Goal: Transaction & Acquisition: Book appointment/travel/reservation

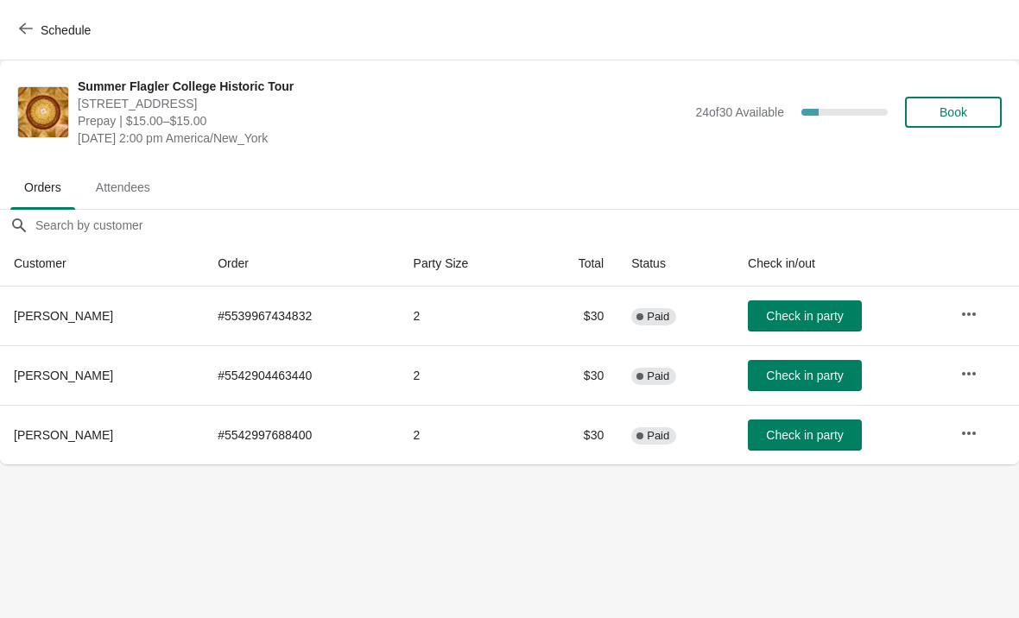
click at [818, 328] on button "Check in party" at bounding box center [805, 316] width 114 height 31
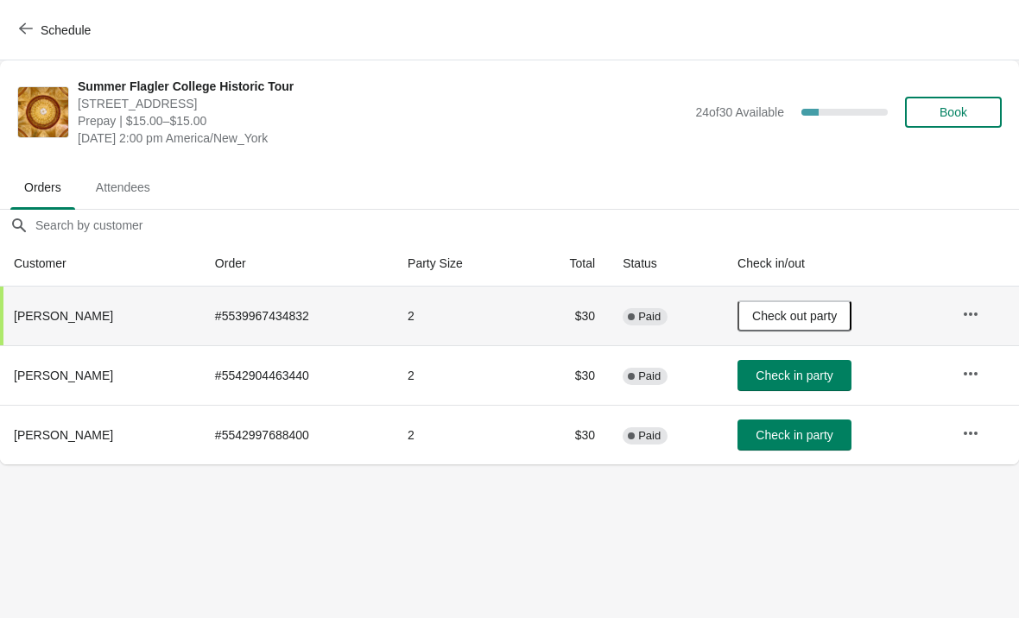
click at [959, 122] on button "Book" at bounding box center [953, 112] width 97 height 31
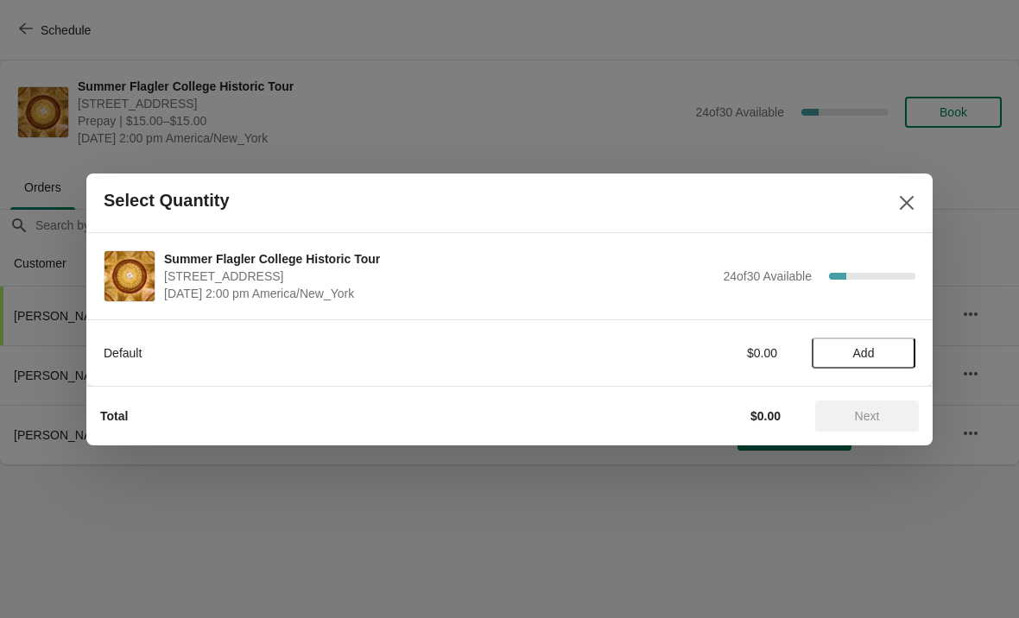
click at [872, 359] on span "Add" at bounding box center [864, 353] width 22 height 14
click at [898, 352] on icon at bounding box center [893, 353] width 18 height 18
click at [858, 423] on span "Next" at bounding box center [867, 416] width 25 height 14
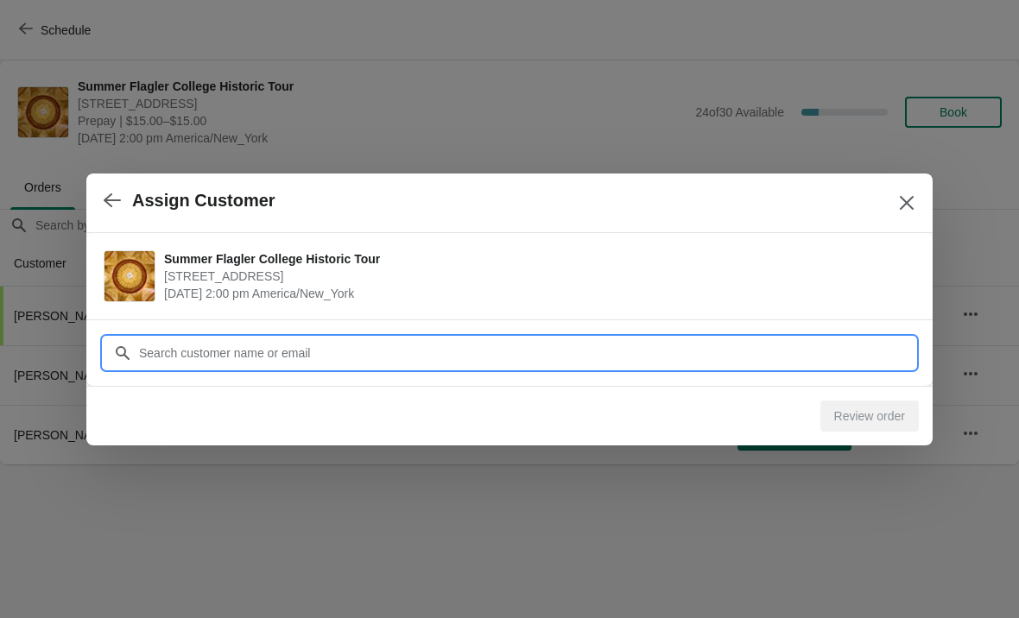
click at [783, 355] on input "Customer" at bounding box center [526, 353] width 777 height 31
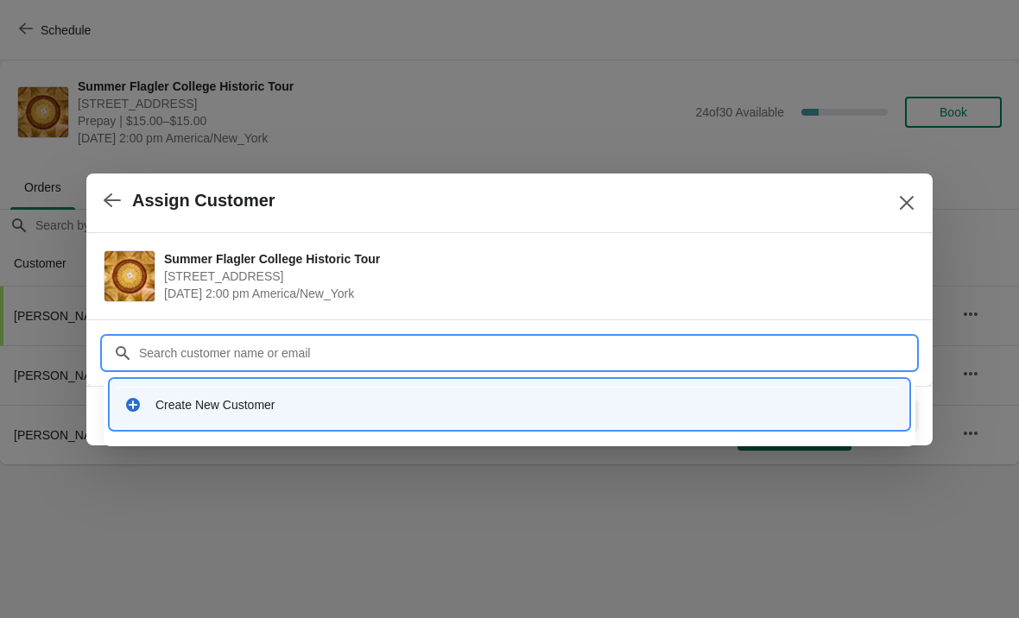
click at [683, 423] on div "Create New Customer" at bounding box center [510, 404] width 798 height 49
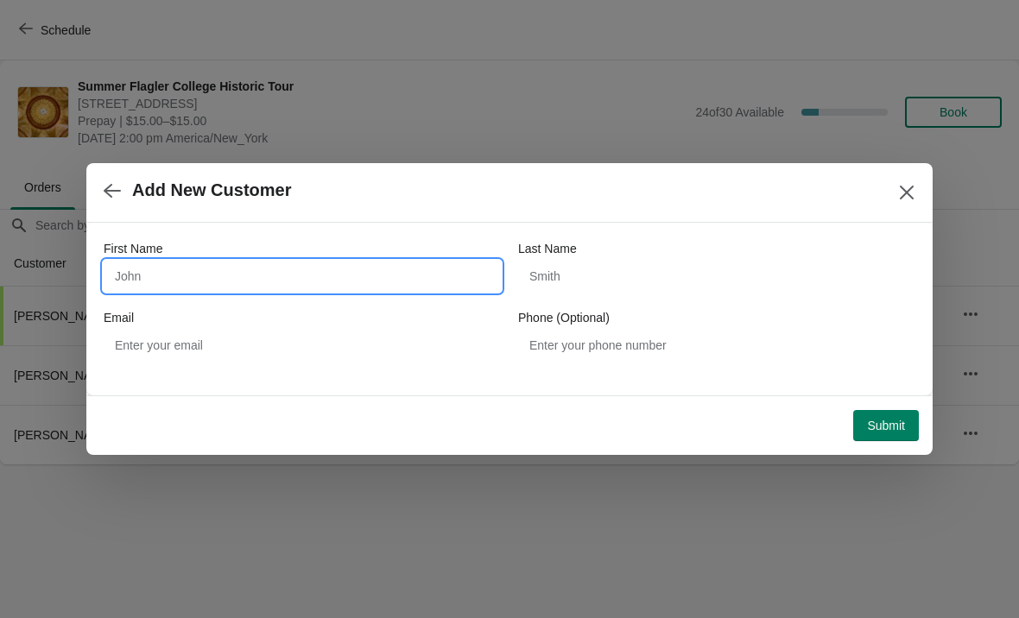
click at [369, 287] on input "First Name" at bounding box center [302, 276] width 397 height 31
type input "[PERSON_NAME]"
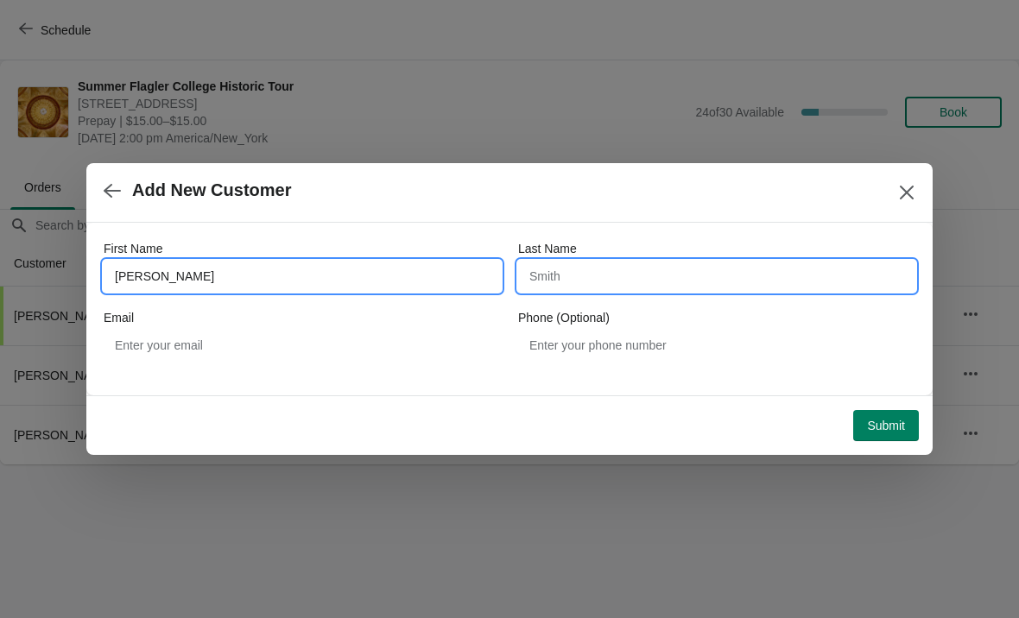
click at [735, 290] on input "Last Name" at bounding box center [716, 276] width 397 height 31
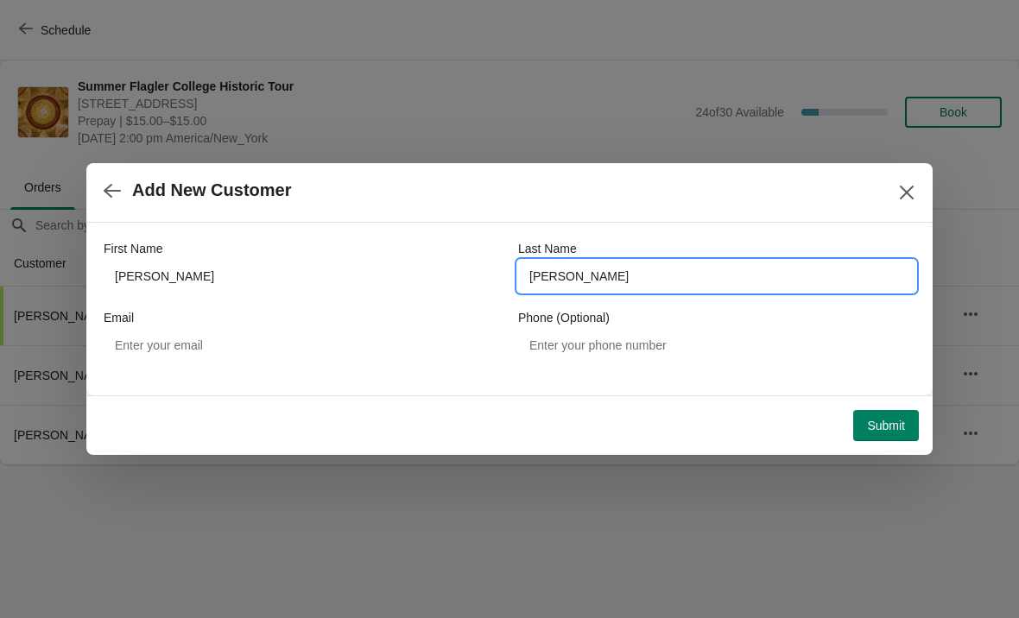
type input "[PERSON_NAME]"
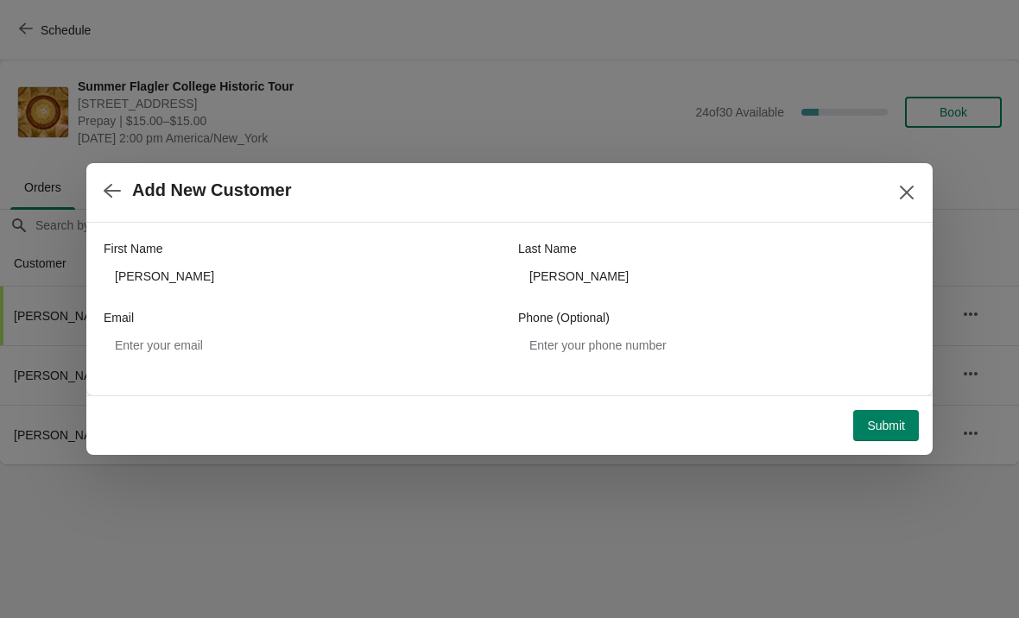
click at [903, 420] on span "Submit" at bounding box center [886, 426] width 38 height 14
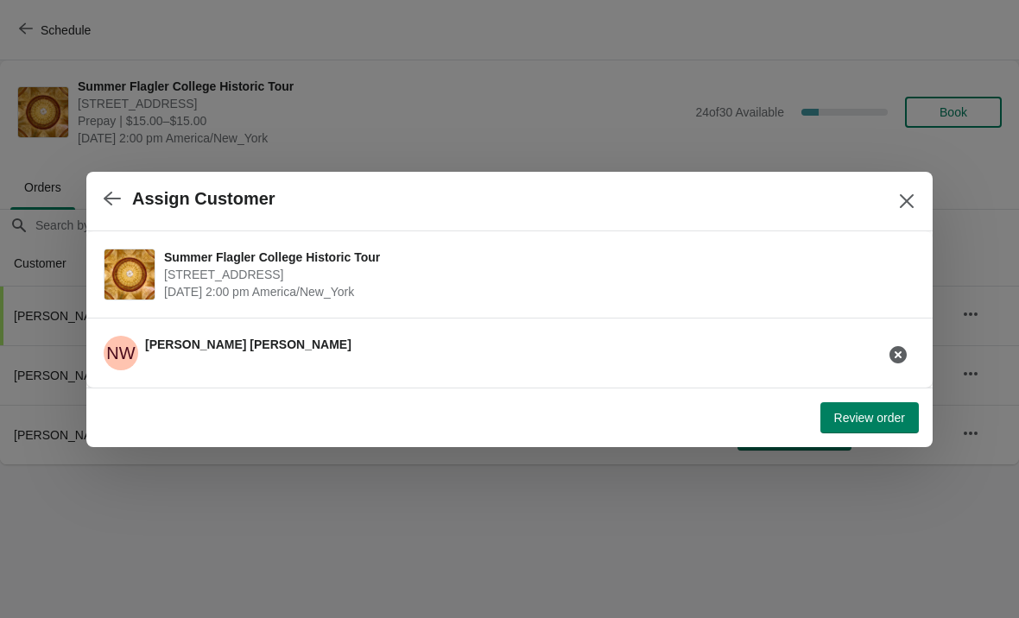
click at [879, 419] on span "Review order" at bounding box center [869, 418] width 71 height 14
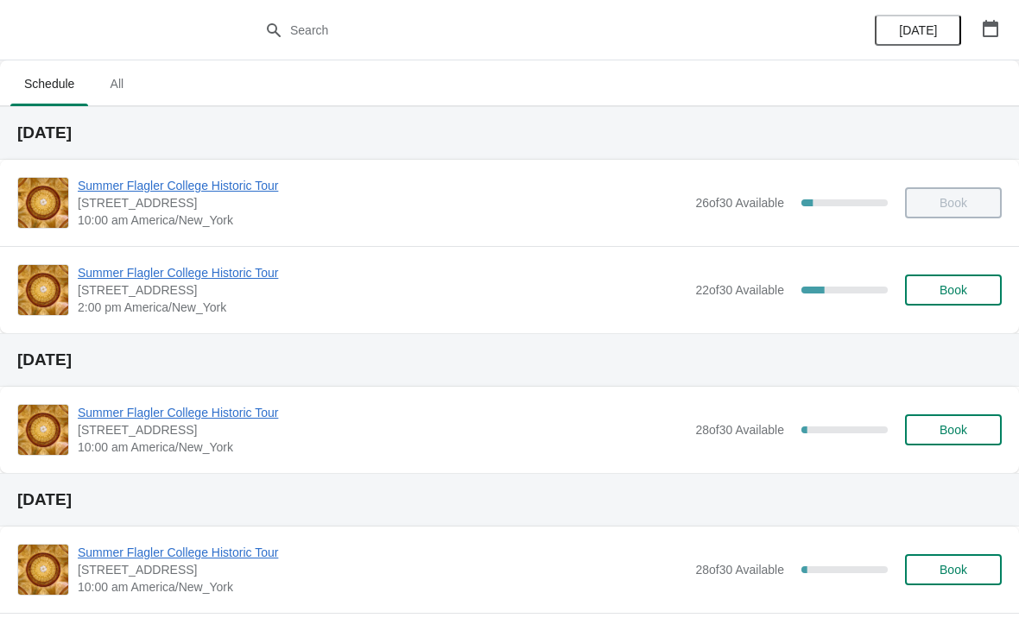
click at [149, 271] on span "Summer Flagler College Historic Tour" at bounding box center [382, 272] width 609 height 17
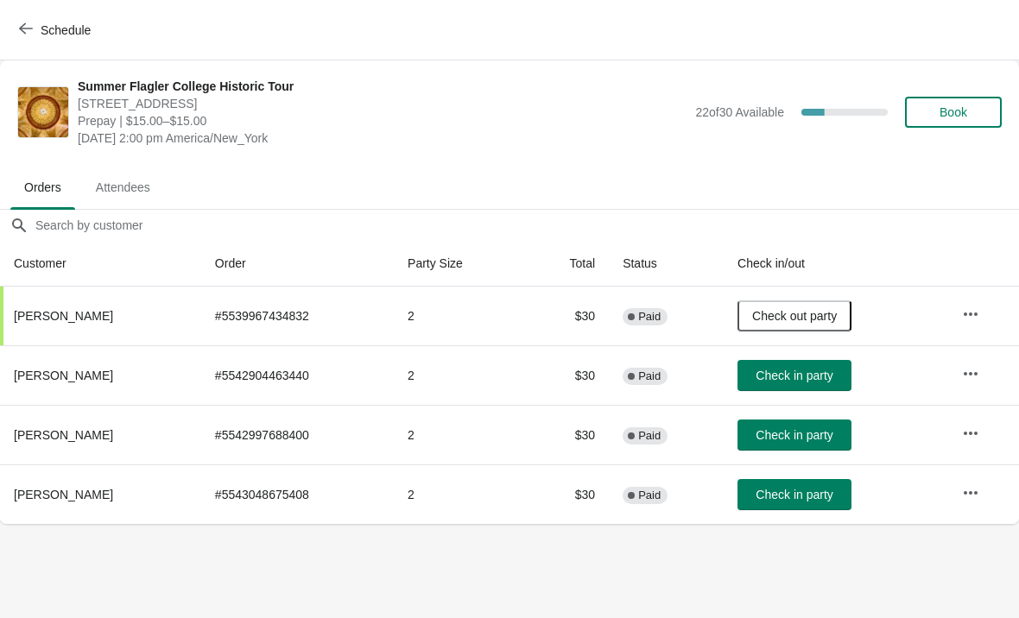
click at [785, 501] on span "Check in party" at bounding box center [794, 495] width 77 height 14
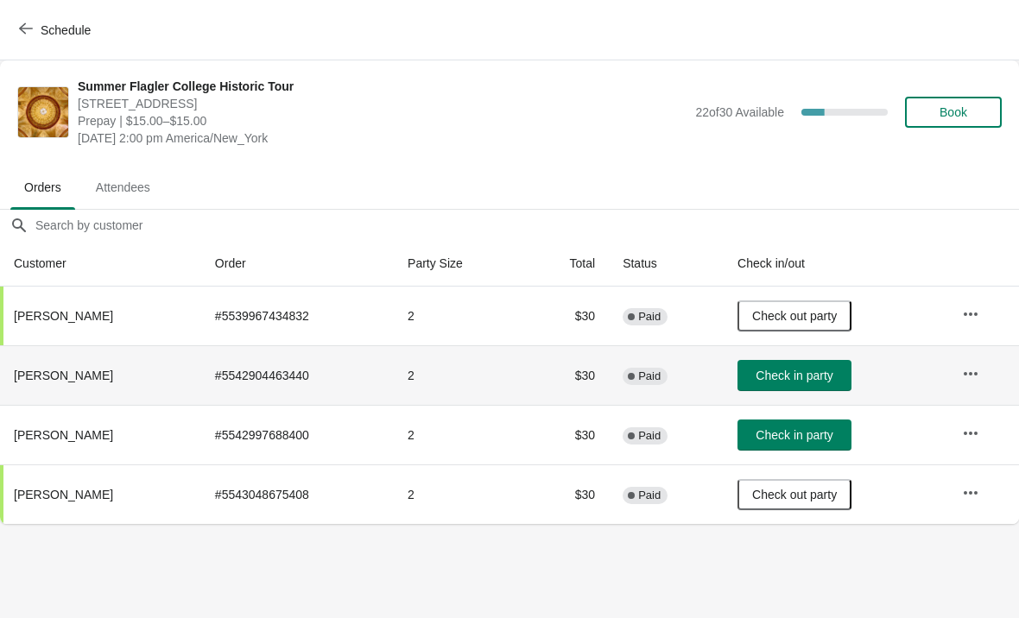
click at [832, 386] on button "Check in party" at bounding box center [795, 375] width 114 height 31
click at [833, 442] on span "Check in party" at bounding box center [794, 435] width 77 height 14
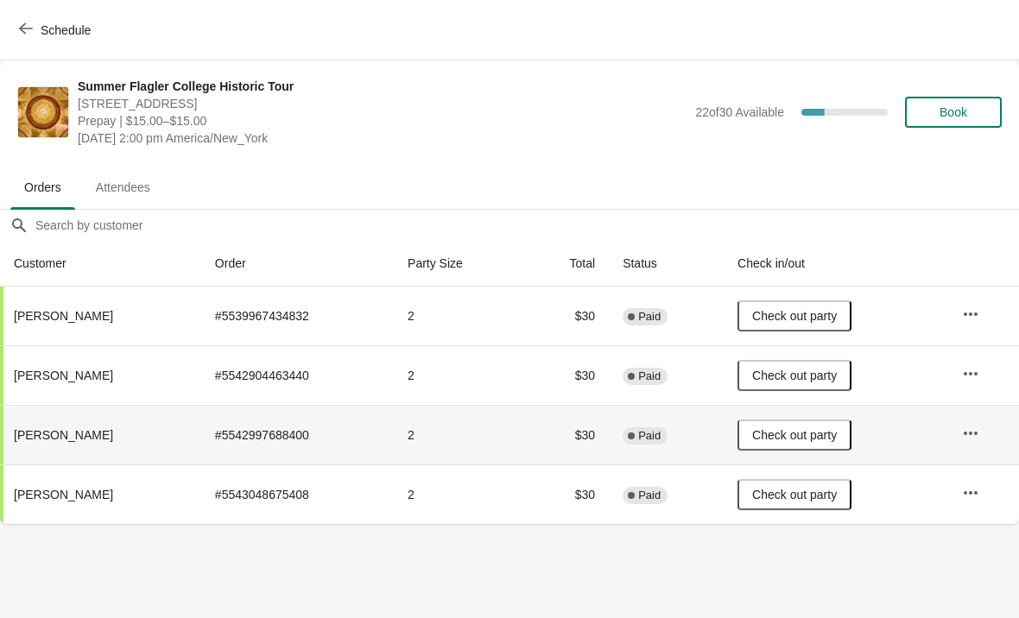
click at [959, 108] on span "Book" at bounding box center [954, 112] width 28 height 14
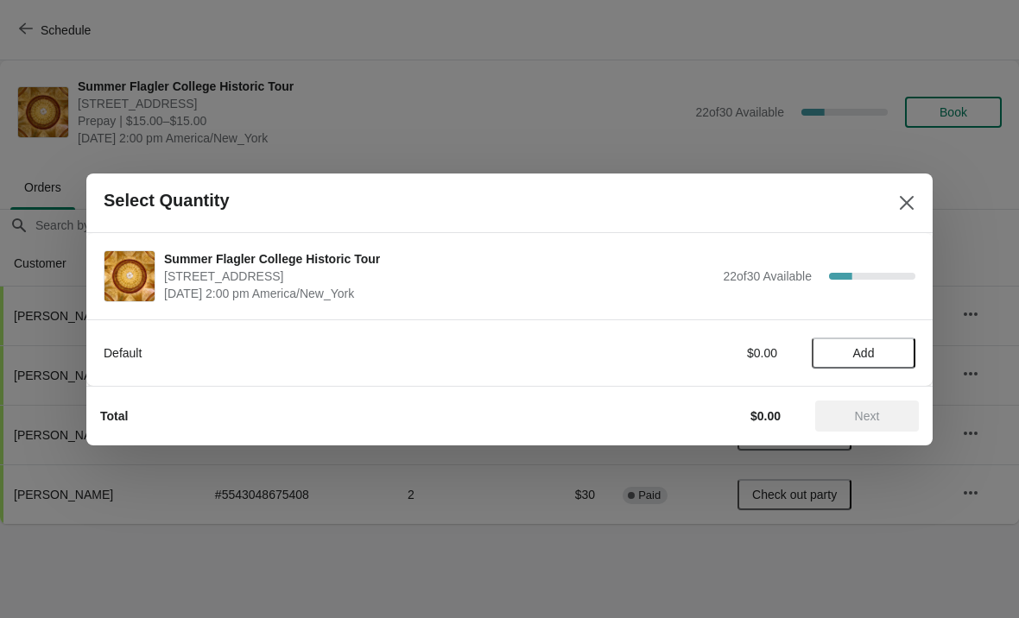
click at [872, 351] on span "Add" at bounding box center [864, 353] width 22 height 14
click at [898, 358] on icon at bounding box center [893, 353] width 18 height 18
click at [885, 409] on span "Next" at bounding box center [867, 416] width 76 height 14
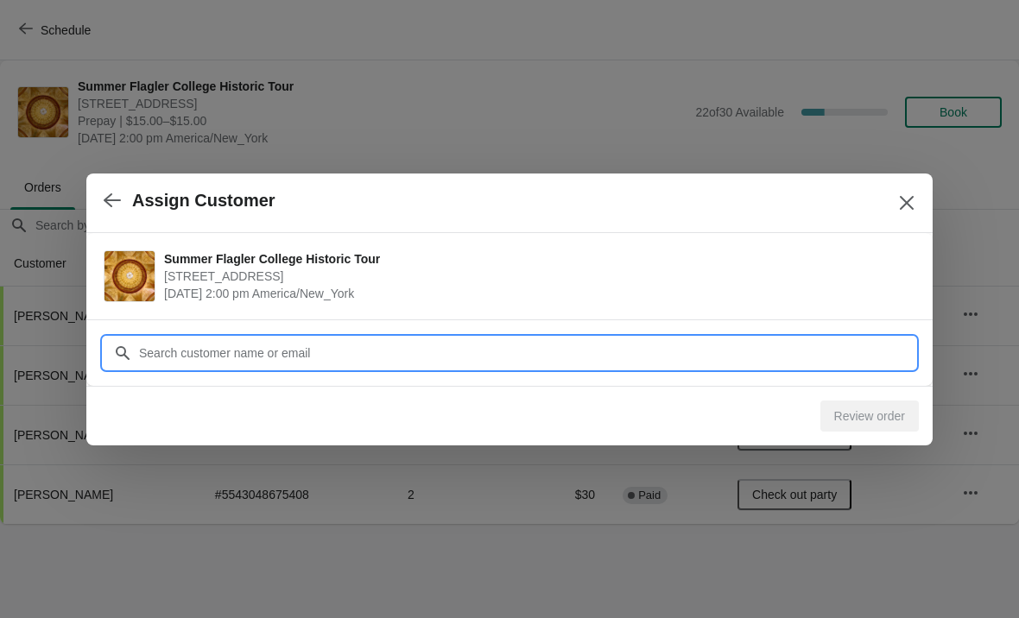
click at [604, 353] on input "Customer" at bounding box center [526, 353] width 777 height 31
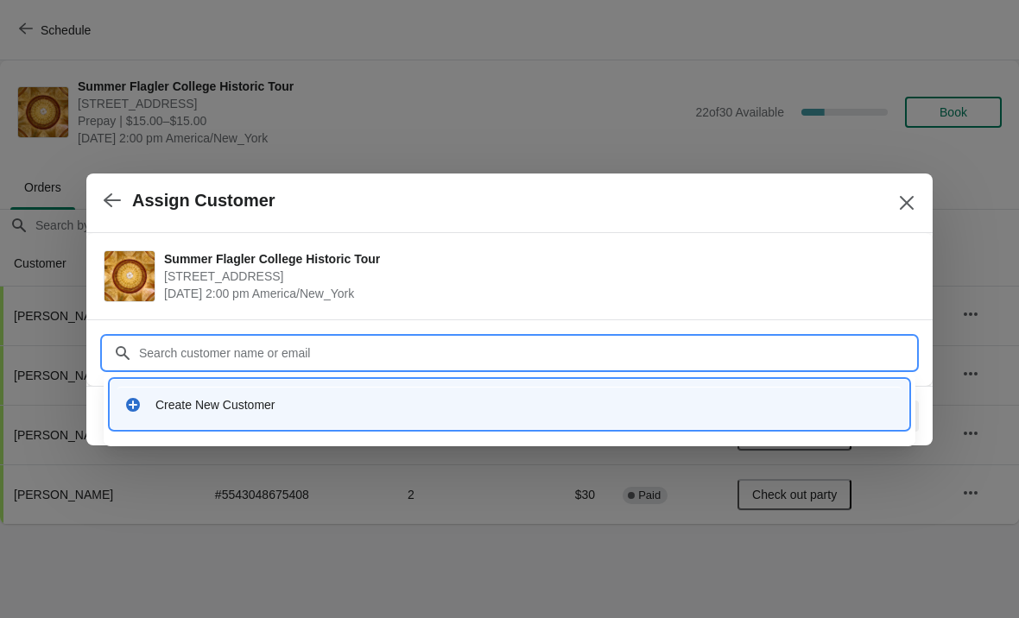
click at [476, 428] on div "Create New Customer" at bounding box center [510, 404] width 798 height 49
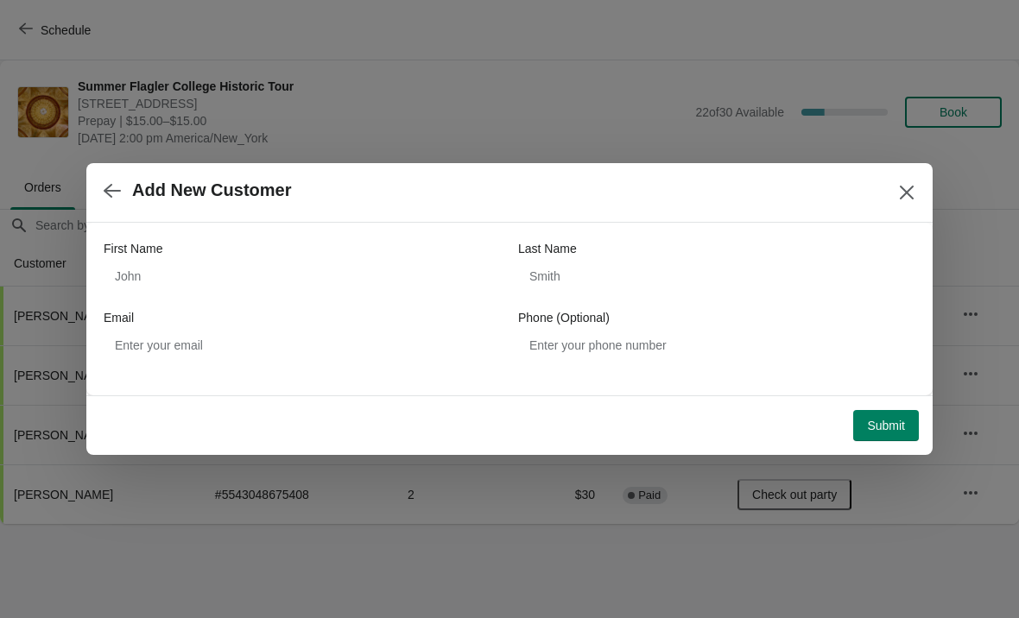
click at [408, 246] on div "First Name" at bounding box center [302, 248] width 397 height 17
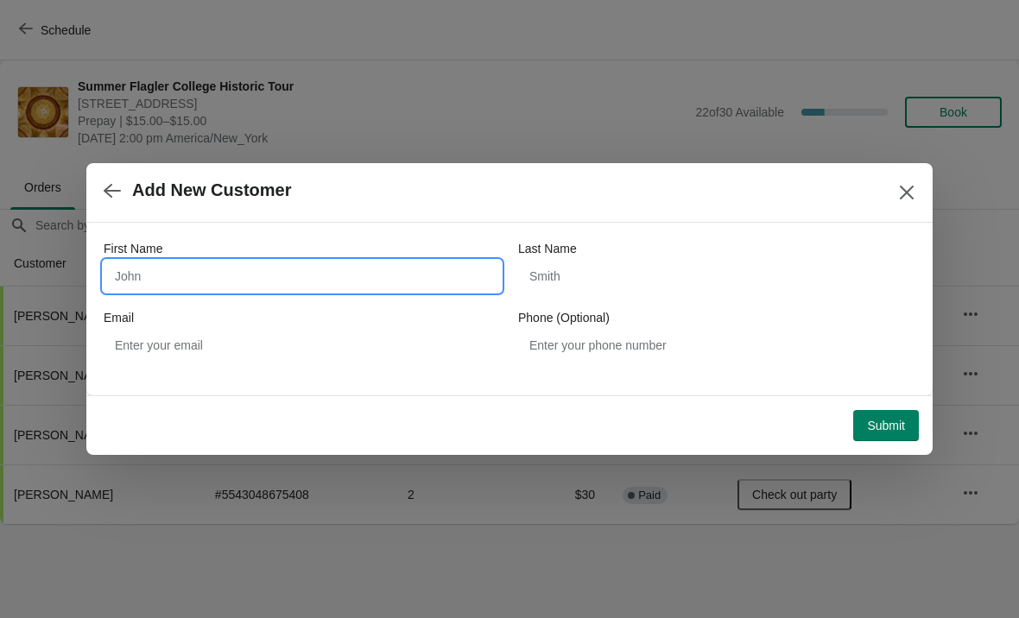
click at [409, 273] on input "First Name" at bounding box center [302, 276] width 397 height 31
type input "Kovalchuk"
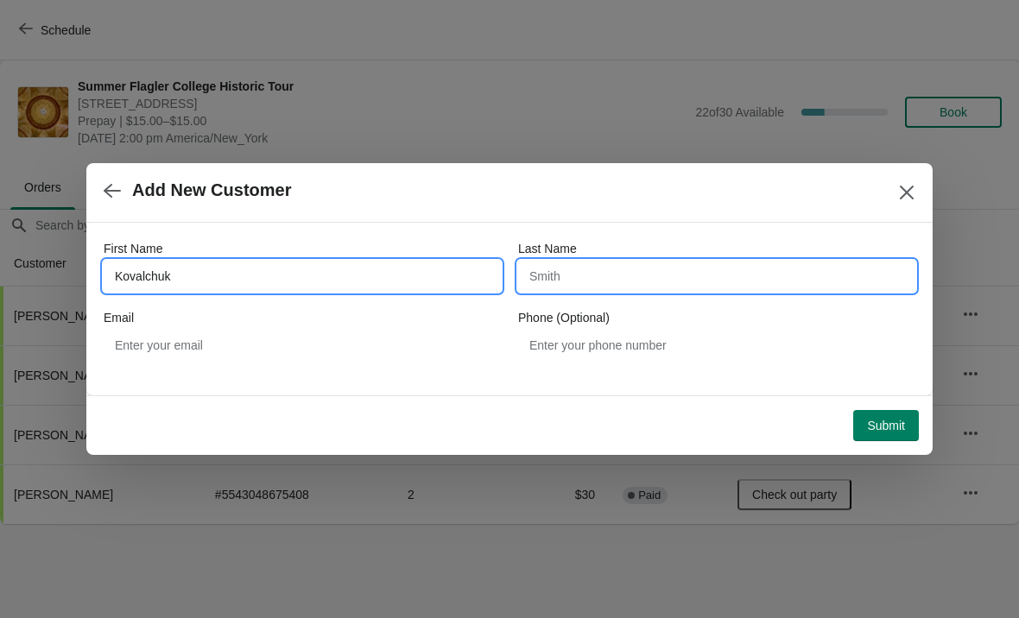
click at [707, 264] on input "Last Name" at bounding box center [716, 276] width 397 height 31
click at [271, 279] on input "Kovalchuk" at bounding box center [302, 276] width 397 height 31
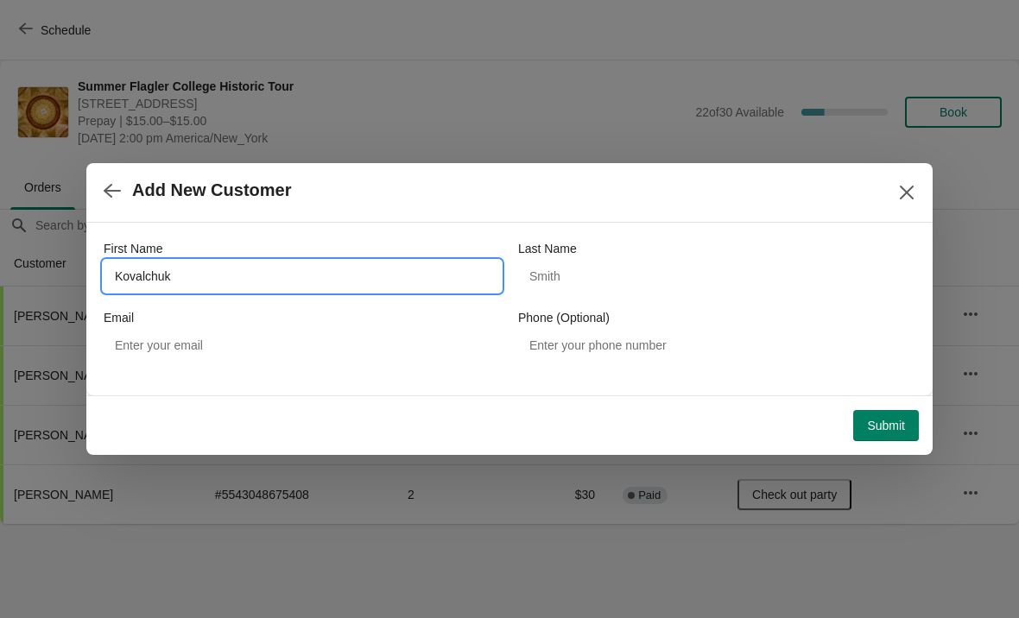
click at [254, 284] on input "Kovalchuk" at bounding box center [302, 276] width 397 height 31
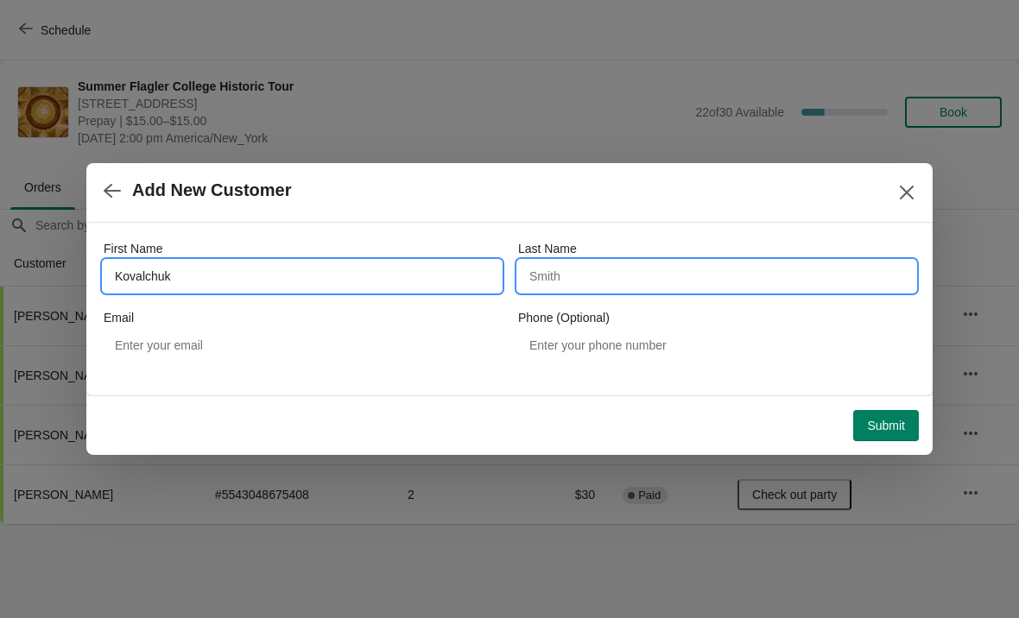
click at [688, 291] on input "Last Name" at bounding box center [716, 276] width 397 height 31
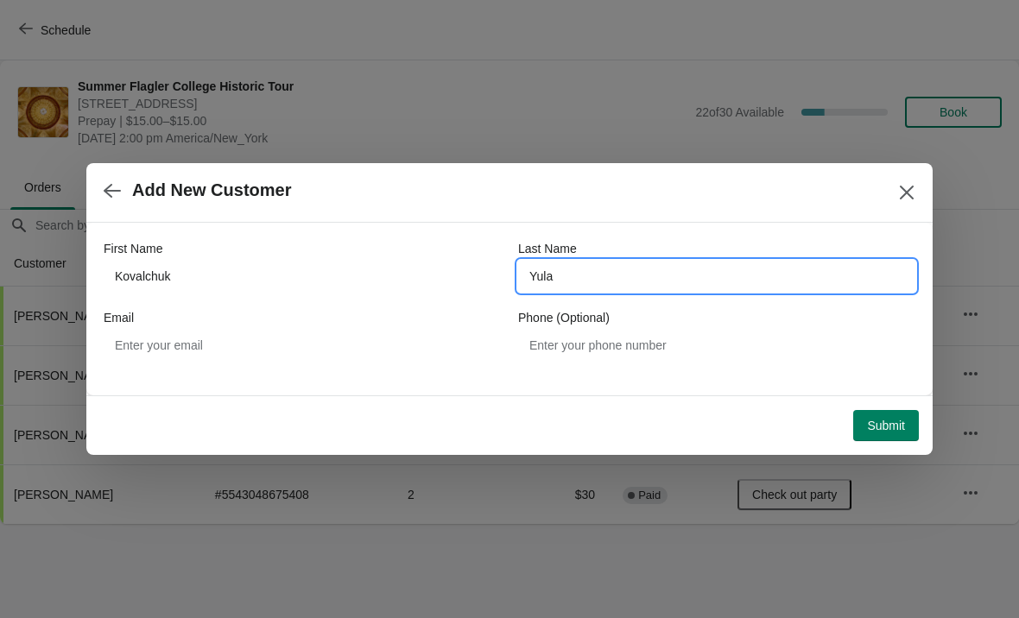
type input "Yulaa"
